Goal: Task Accomplishment & Management: Use online tool/utility

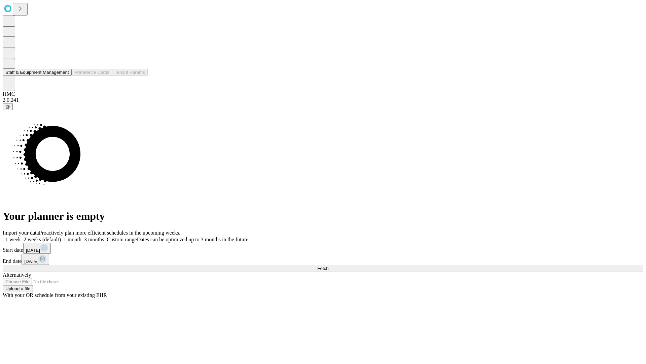
click at [64, 76] on button "Staff & Equipment Management" at bounding box center [37, 72] width 69 height 7
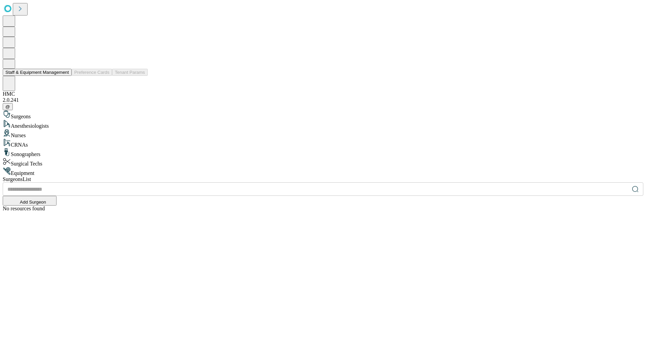
click at [64, 76] on button "Staff & Equipment Management" at bounding box center [37, 72] width 69 height 7
